Goal: Feedback & Contribution: Leave review/rating

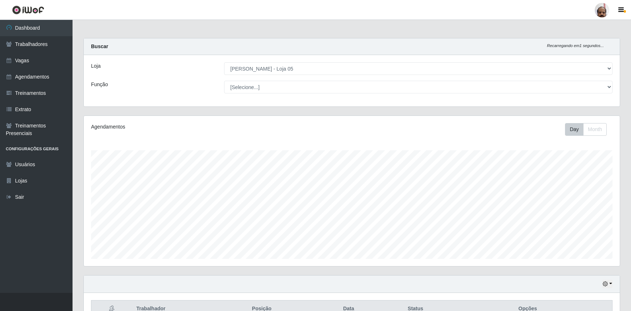
select select "252"
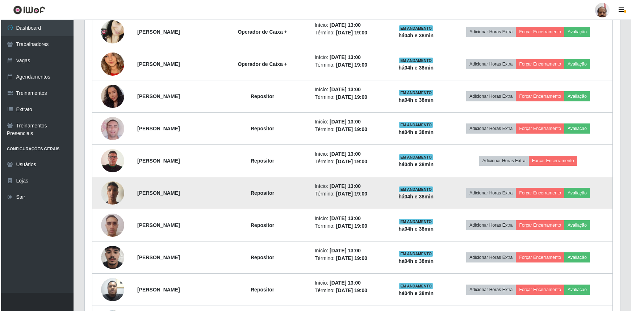
scroll to position [370, 0]
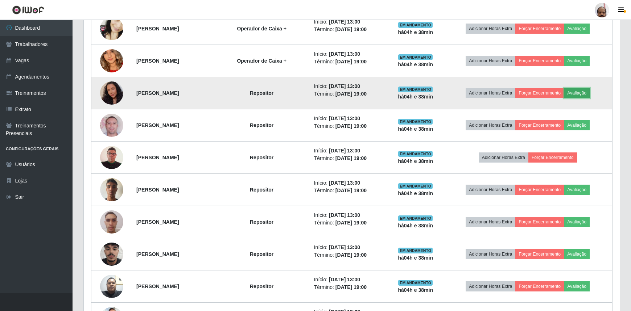
click at [585, 91] on button "Avaliação" at bounding box center [577, 93] width 26 height 10
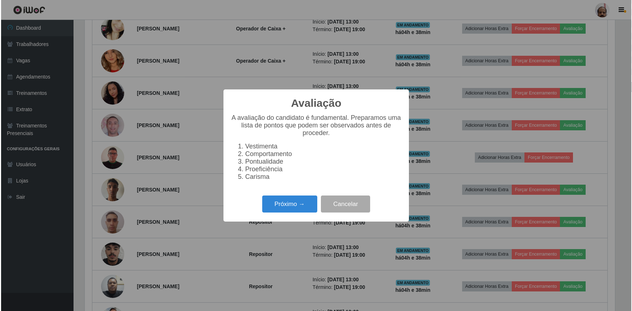
scroll to position [150, 532]
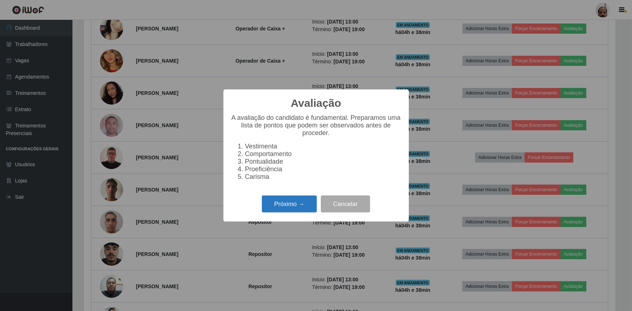
click at [298, 205] on button "Próximo →" at bounding box center [289, 204] width 55 height 17
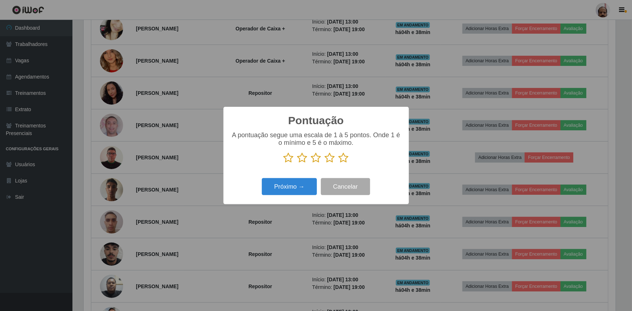
scroll to position [362261, 361879]
click at [342, 157] on icon at bounding box center [344, 158] width 10 height 11
click at [339, 163] on input "radio" at bounding box center [339, 163] width 0 height 0
click at [297, 189] on button "Próximo →" at bounding box center [289, 186] width 55 height 17
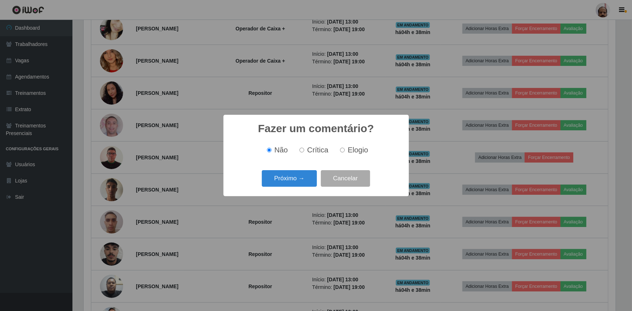
click at [342, 149] on input "Elogio" at bounding box center [342, 150] width 5 height 5
radio input "true"
click at [297, 183] on button "Próximo →" at bounding box center [289, 178] width 55 height 17
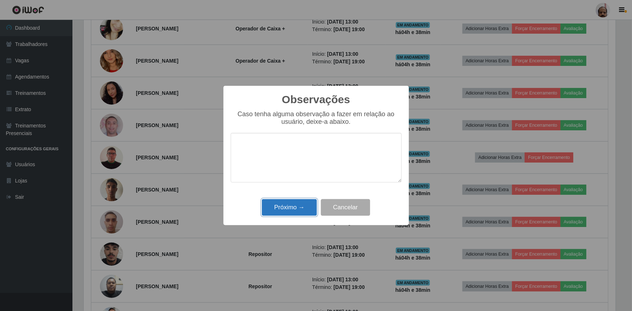
click at [286, 207] on button "Próximo →" at bounding box center [289, 207] width 55 height 17
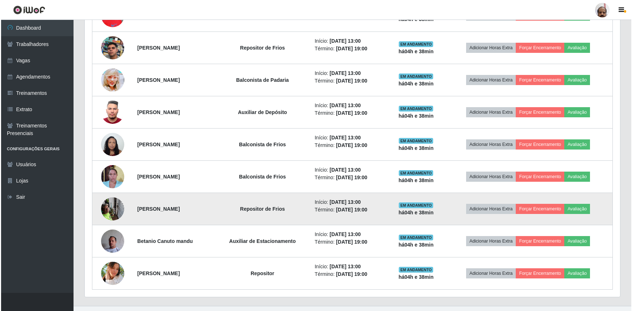
scroll to position [685, 0]
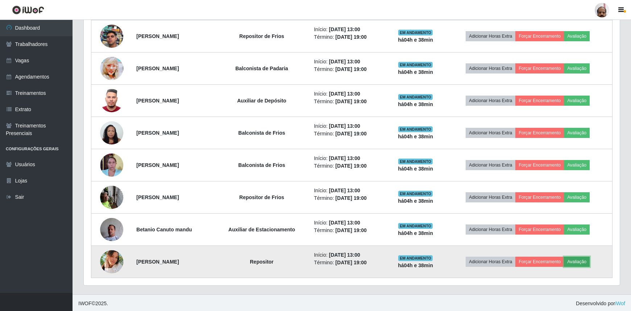
click at [586, 259] on button "Avaliação" at bounding box center [577, 262] width 26 height 10
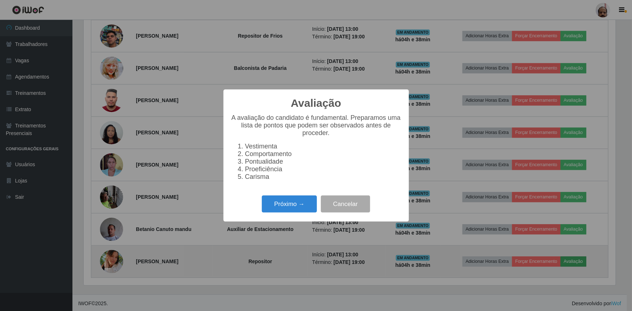
scroll to position [150, 532]
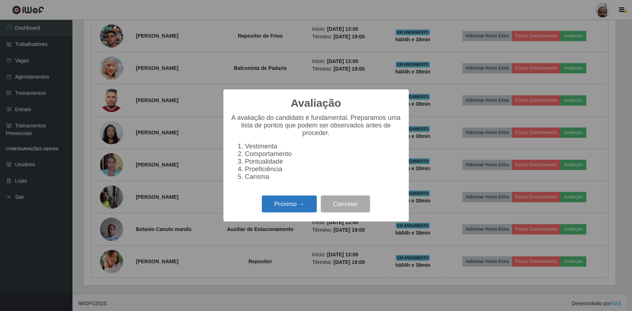
click at [290, 210] on button "Próximo →" at bounding box center [289, 204] width 55 height 17
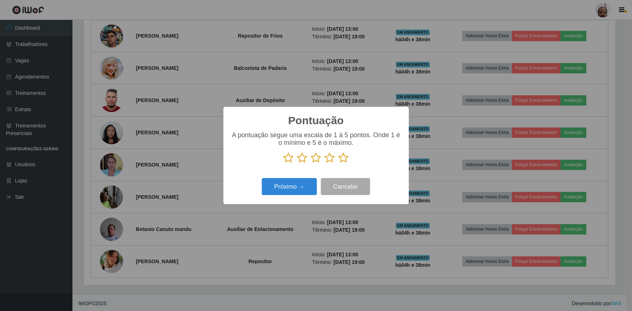
scroll to position [362261, 361879]
click at [332, 159] on icon at bounding box center [330, 158] width 10 height 11
click at [325, 163] on input "radio" at bounding box center [325, 163] width 0 height 0
click at [344, 158] on icon at bounding box center [344, 158] width 10 height 11
click at [339, 163] on input "radio" at bounding box center [339, 163] width 0 height 0
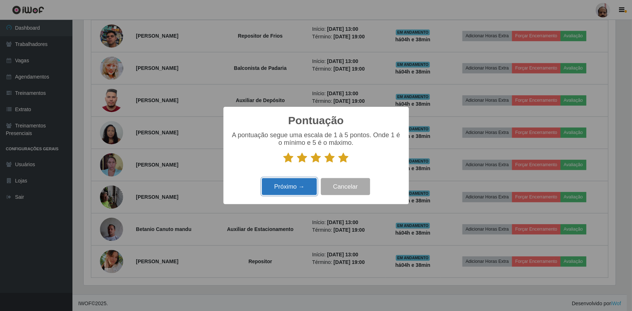
click at [305, 183] on button "Próximo →" at bounding box center [289, 186] width 55 height 17
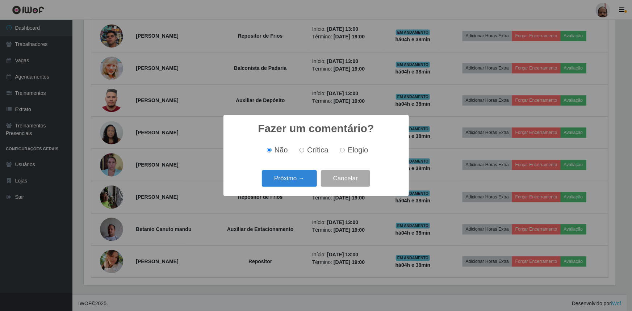
click at [341, 149] on input "Elogio" at bounding box center [342, 150] width 5 height 5
radio input "true"
click at [297, 179] on button "Próximo →" at bounding box center [289, 178] width 55 height 17
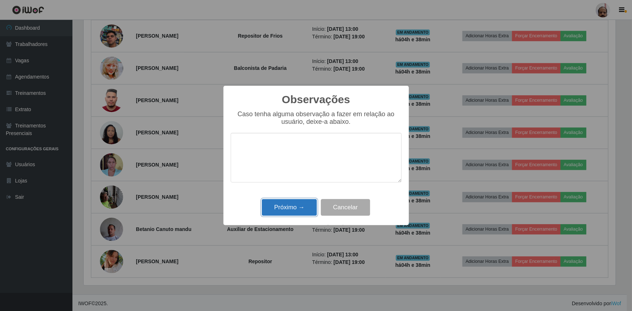
click at [279, 210] on button "Próximo →" at bounding box center [289, 207] width 55 height 17
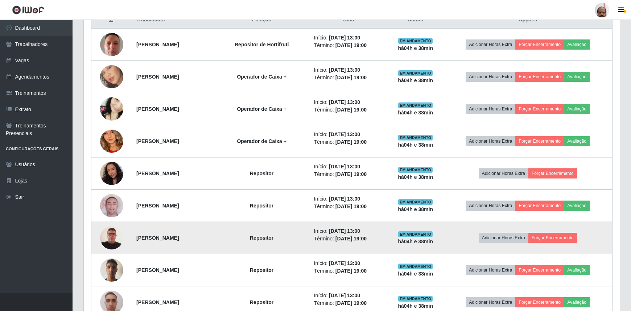
scroll to position [388, 0]
